Goal: Check status: Check status

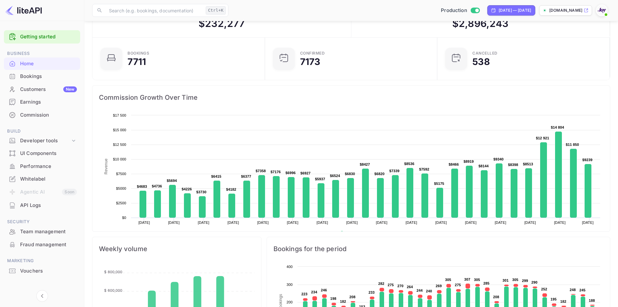
scroll to position [101, 163]
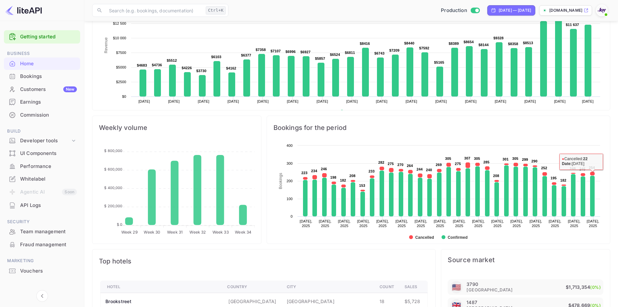
scroll to position [84, 0]
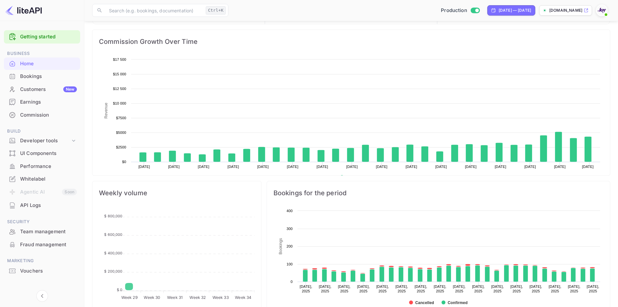
scroll to position [101, 163]
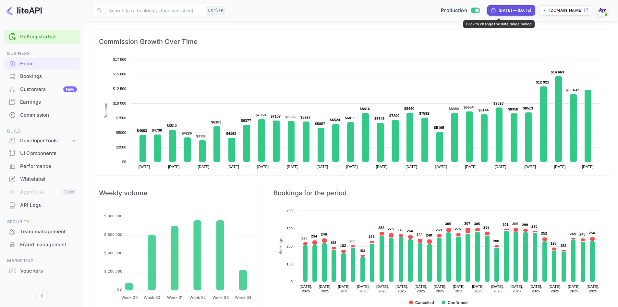
click at [496, 6] on div "[DATE] — [DATE]" at bounding box center [511, 10] width 48 height 10
select select "6"
select select "2025"
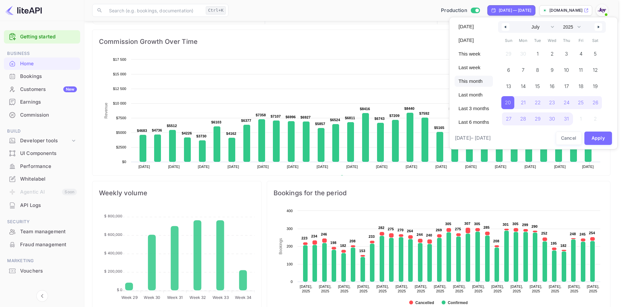
click at [473, 83] on span "This month" at bounding box center [473, 81] width 38 height 11
select select "7"
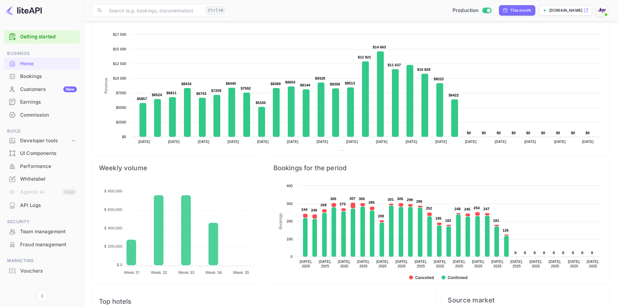
scroll to position [110, 0]
